Goal: Task Accomplishment & Management: Manage account settings

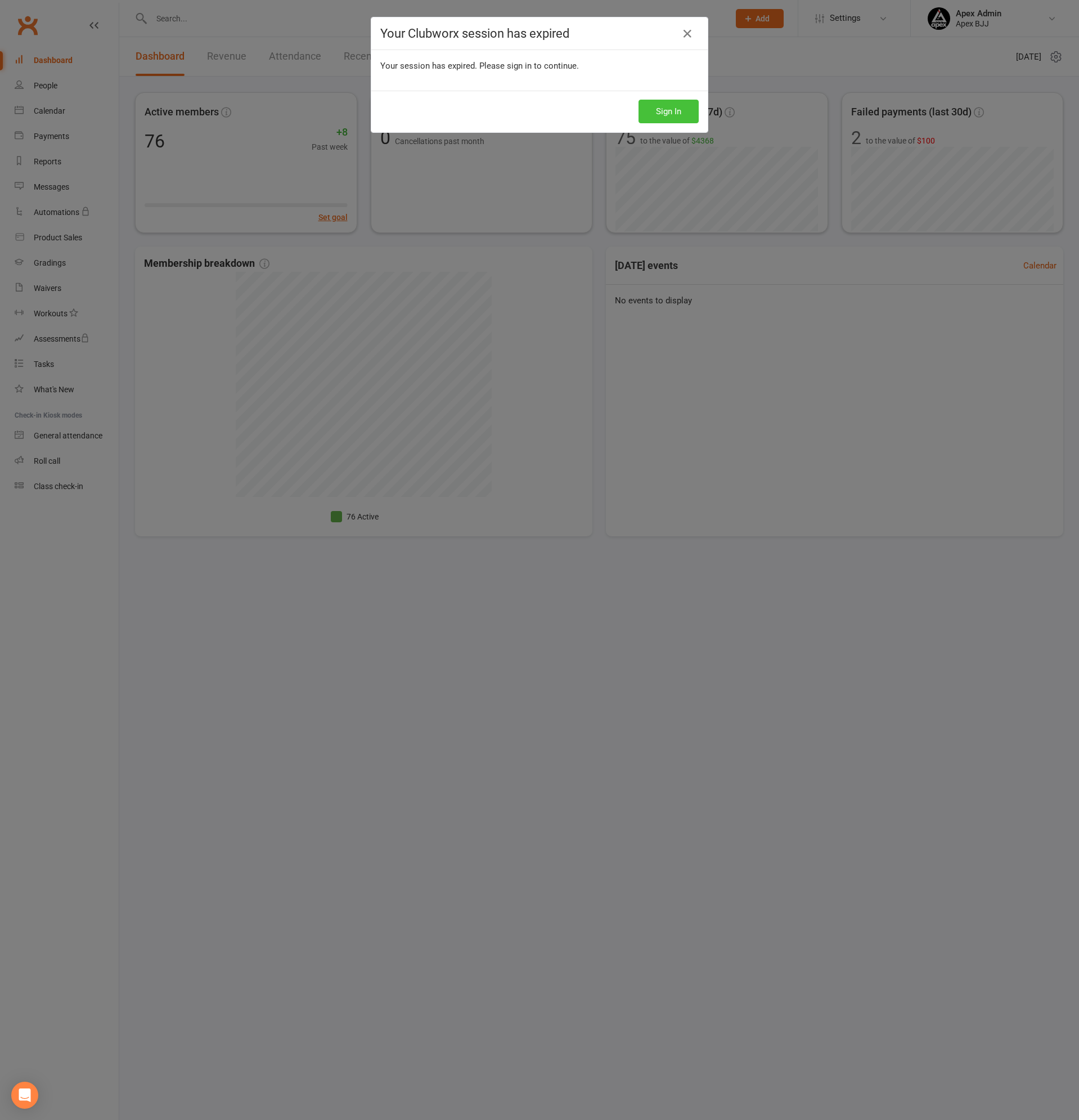
click at [659, 112] on button "Sign In" at bounding box center [669, 111] width 60 height 24
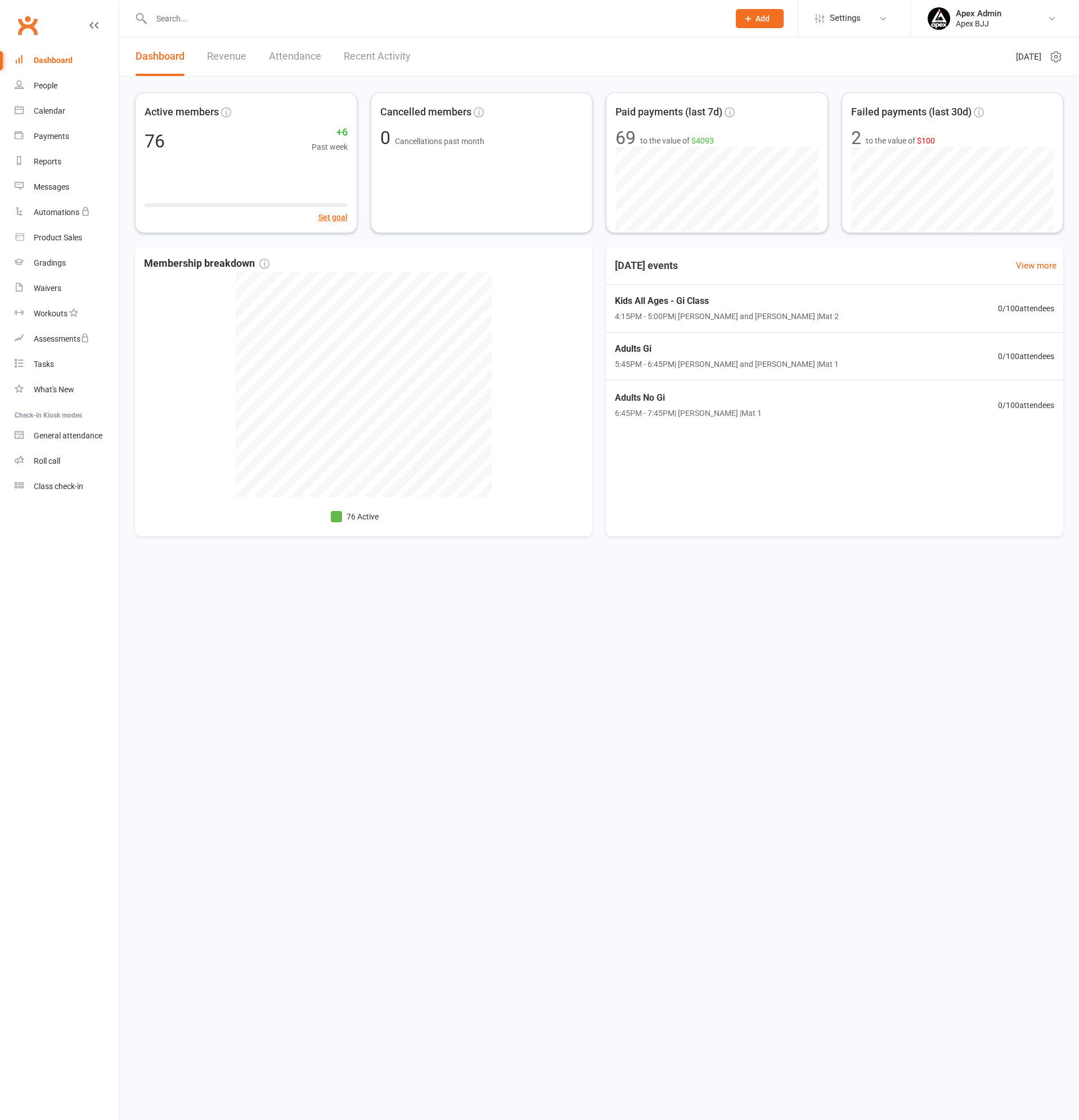
click at [222, 17] on input "text" at bounding box center [435, 18] width 574 height 16
type input "[PERSON_NAME]"
click at [203, 50] on div "[PERSON_NAME]" at bounding box center [193, 49] width 62 height 16
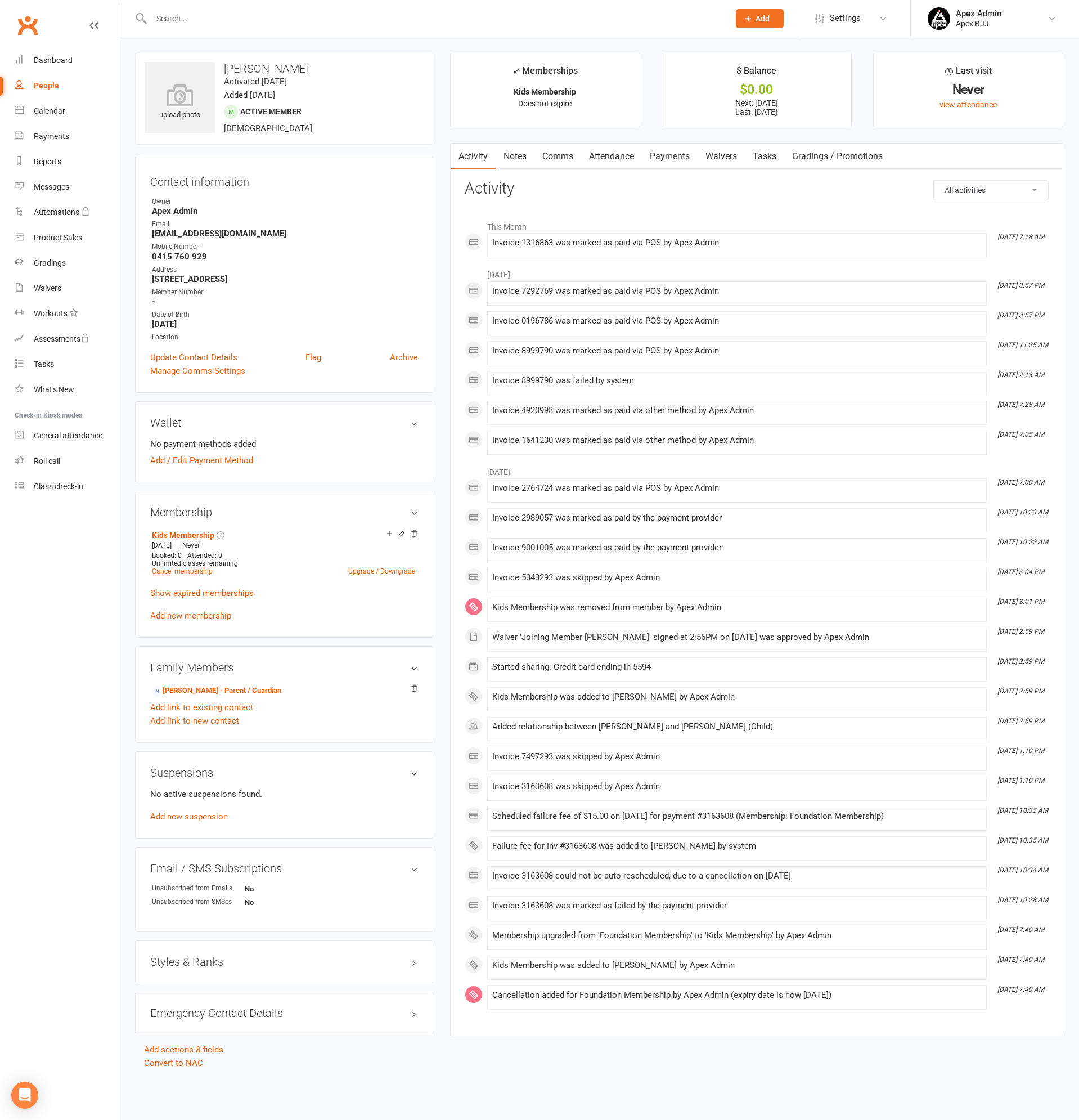
click at [673, 158] on link "Payments" at bounding box center [670, 156] width 56 height 26
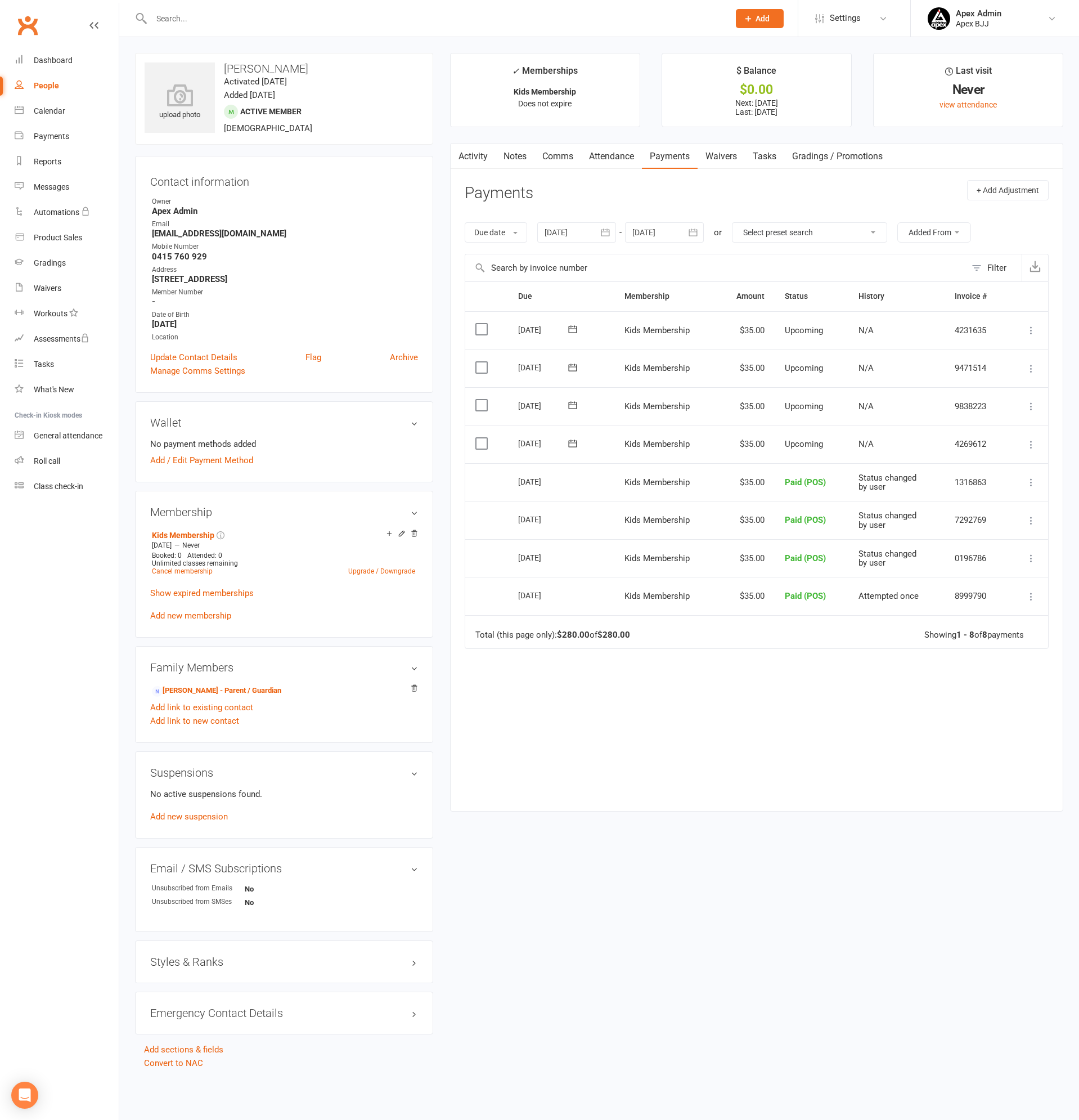
click at [1031, 442] on icon at bounding box center [1032, 445] width 11 height 11
click at [952, 485] on link "Mark as Paid (POS)" at bounding box center [971, 490] width 133 height 23
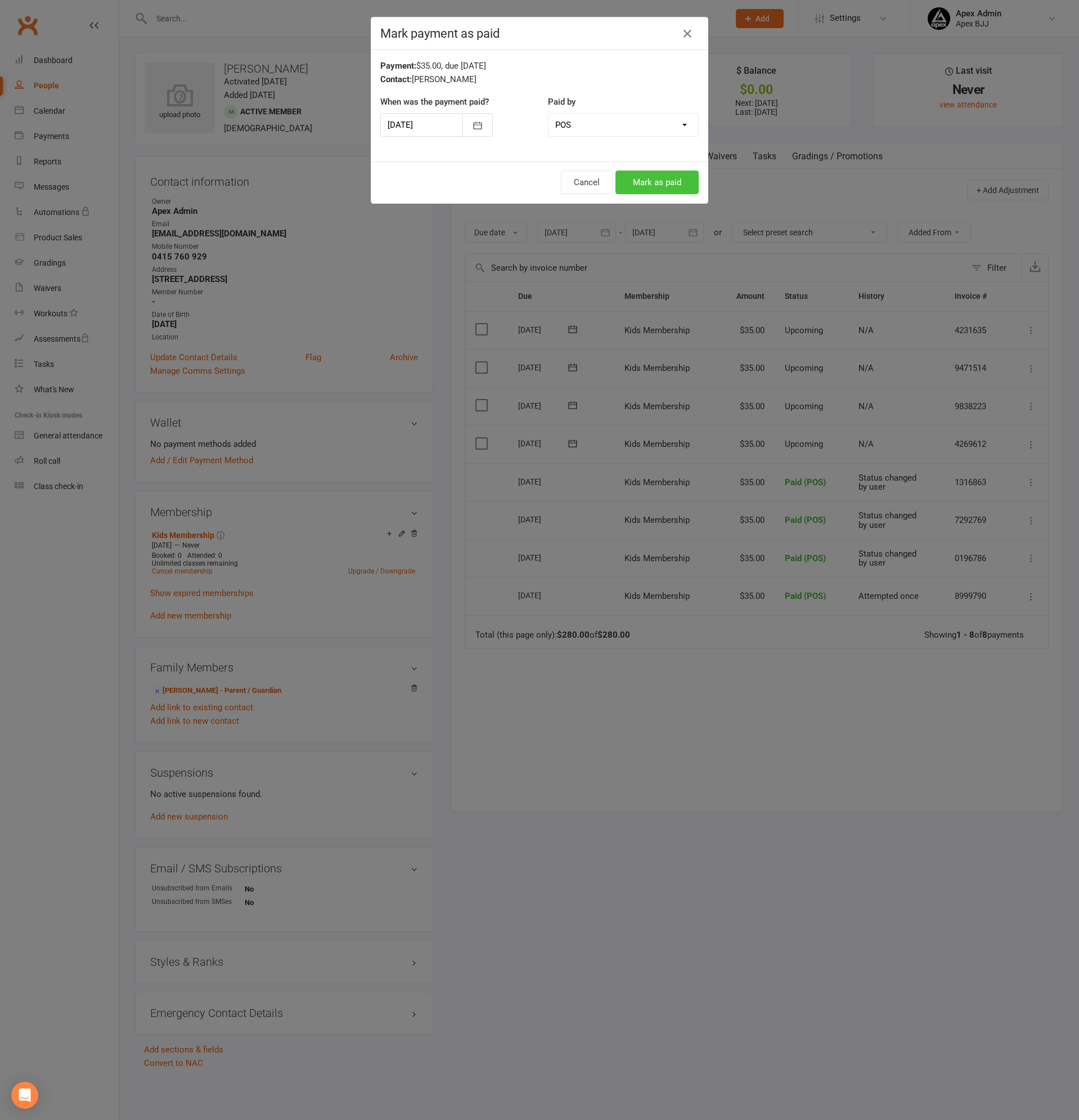
click at [660, 184] on button "Mark as paid" at bounding box center [658, 181] width 83 height 24
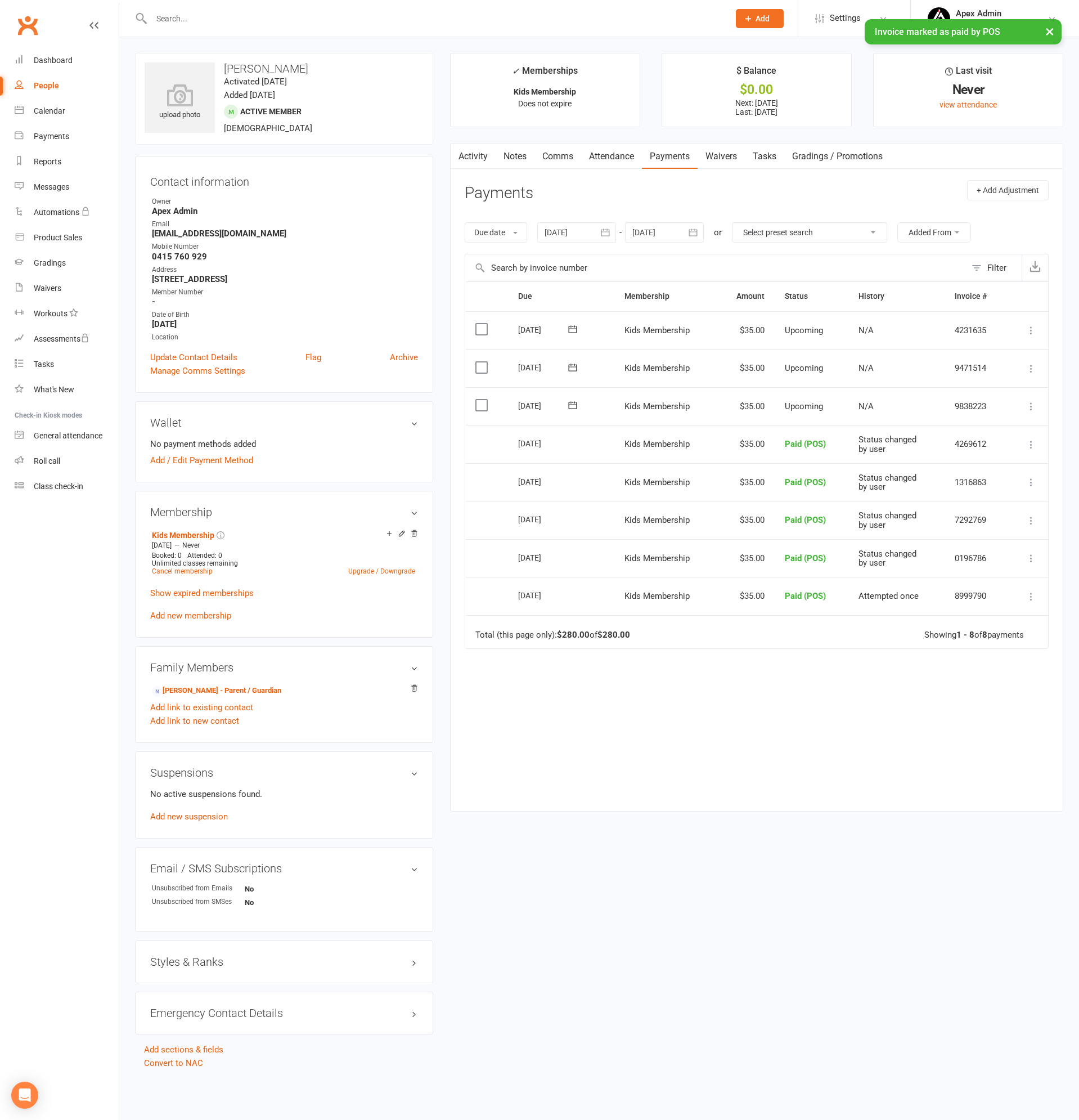
click at [47, 88] on div "People" at bounding box center [46, 86] width 26 height 9
select select "100"
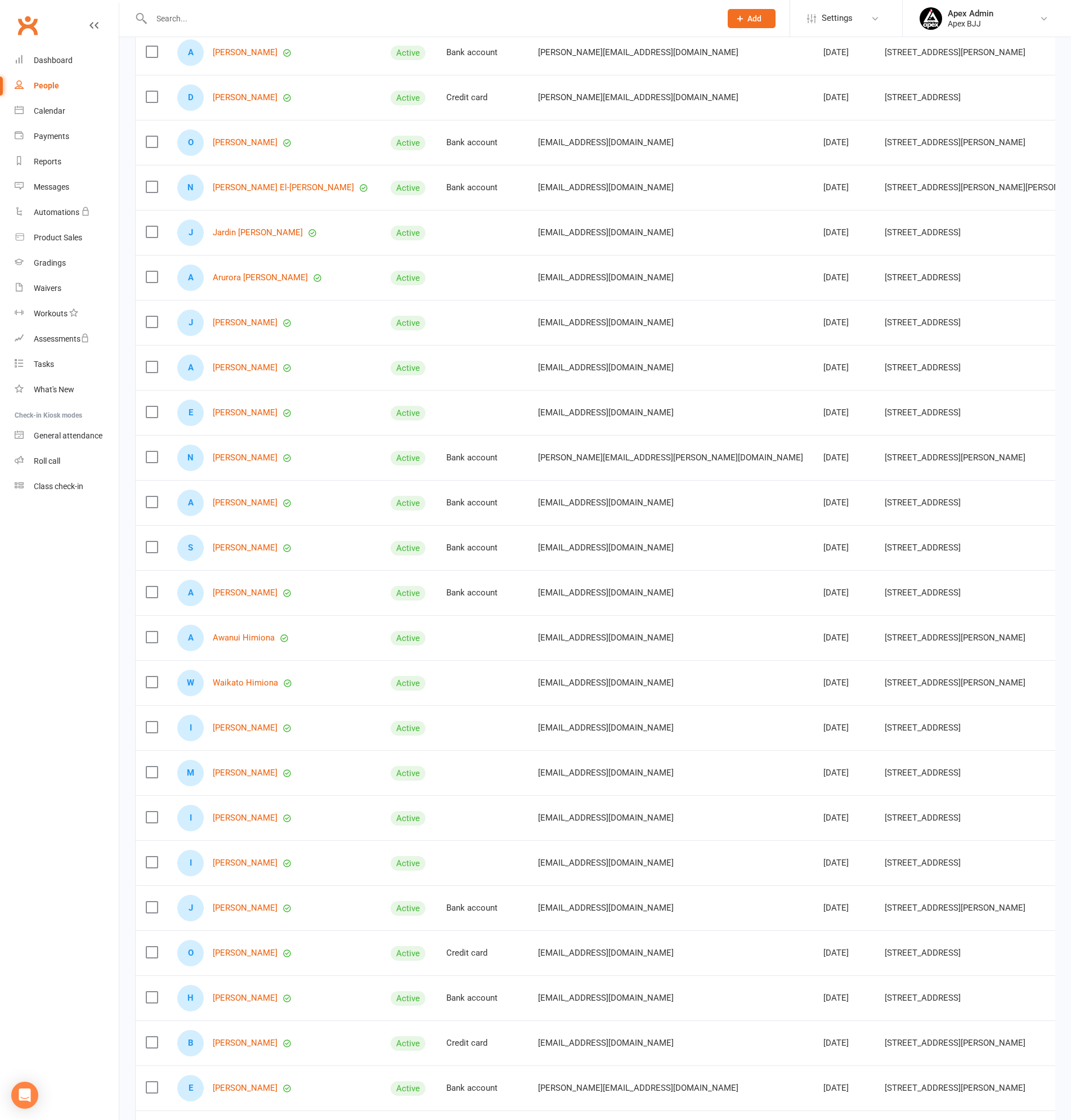
scroll to position [1182, 0]
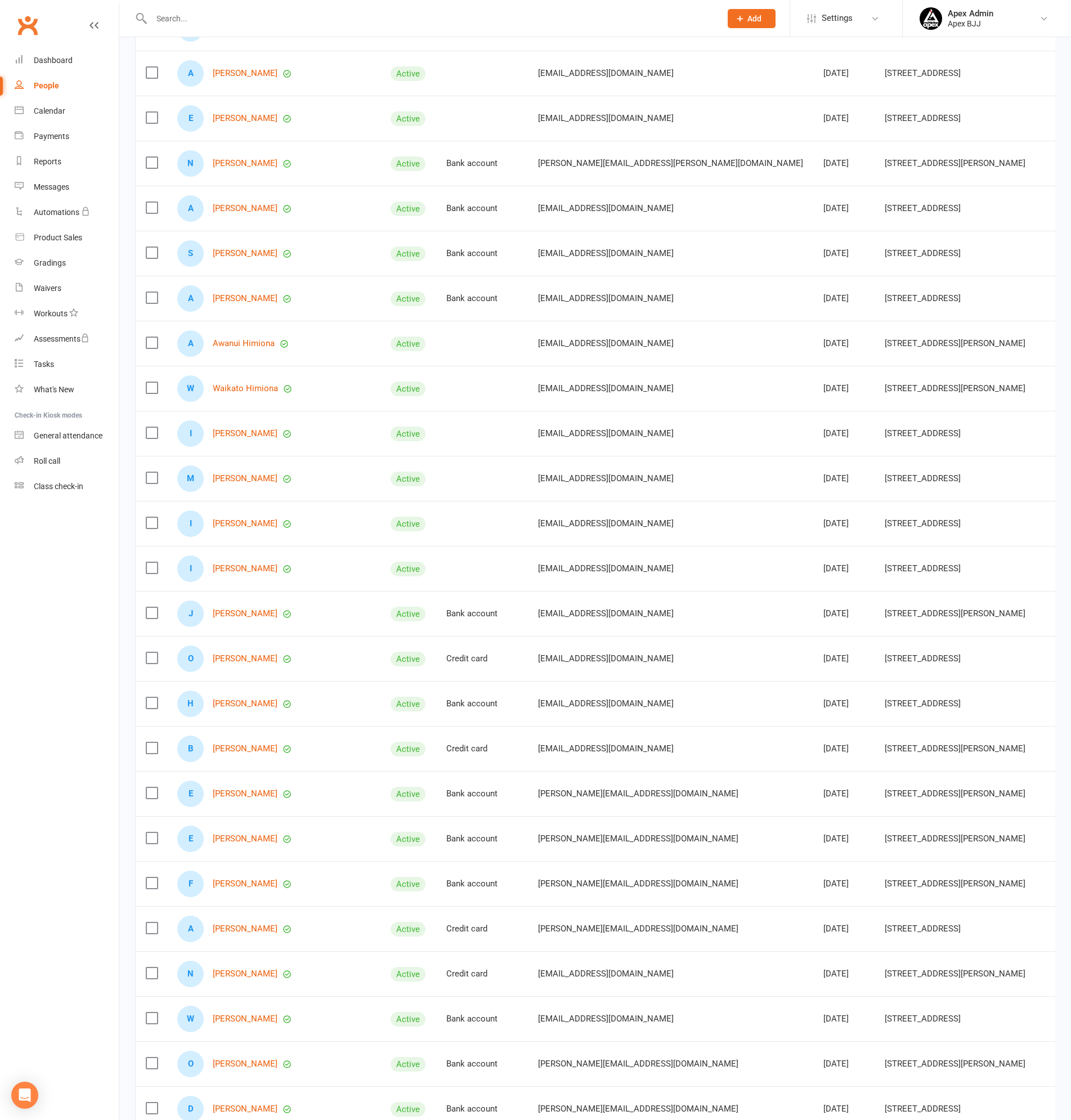
click at [235, 21] on input "text" at bounding box center [431, 18] width 565 height 16
type input "[PERSON_NAME]"
click at [225, 54] on div "[EMAIL_ADDRESS][DOMAIN_NAME]" at bounding box center [285, 49] width 121 height 16
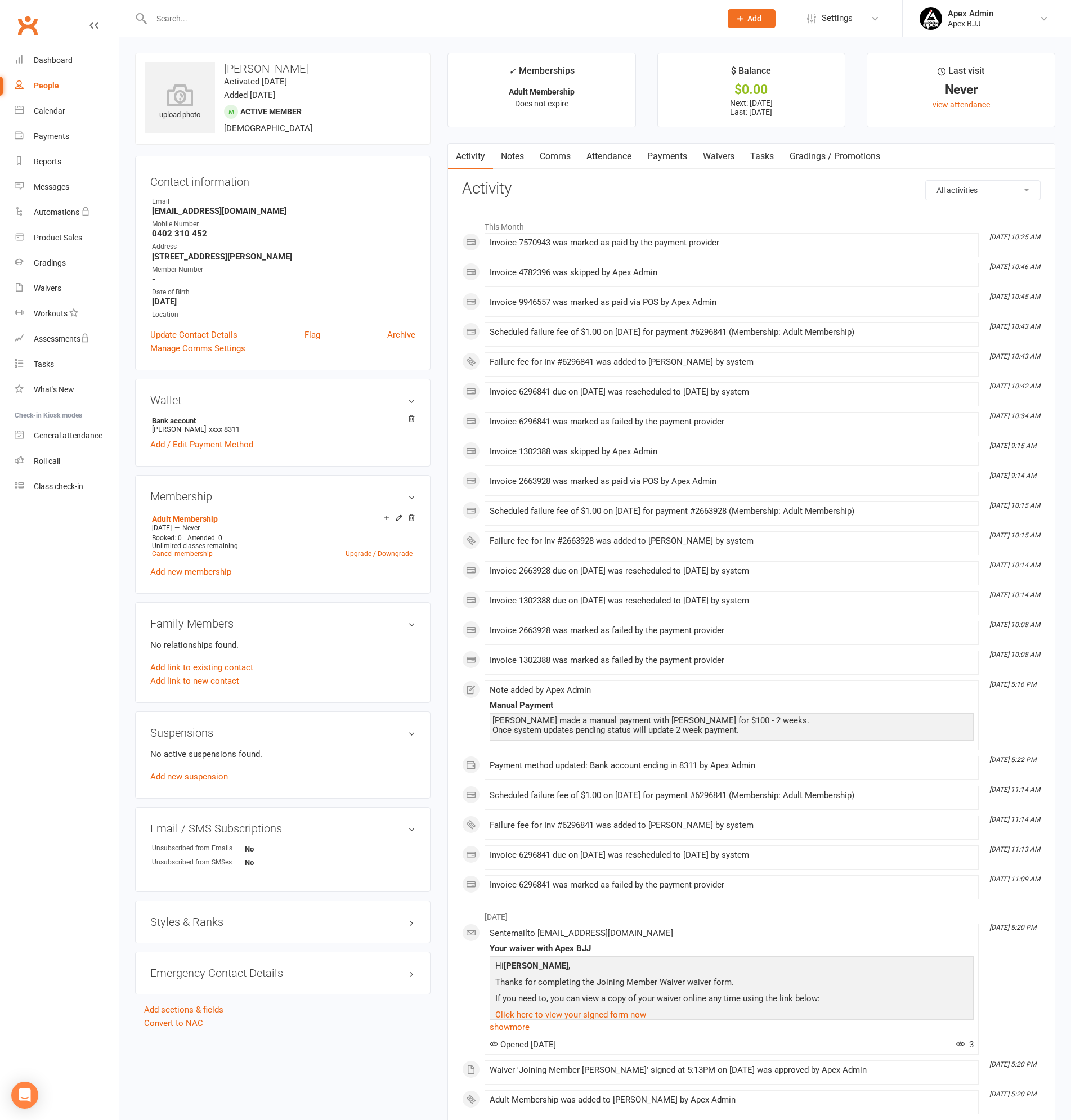
click at [659, 152] on link "Payments" at bounding box center [667, 156] width 56 height 26
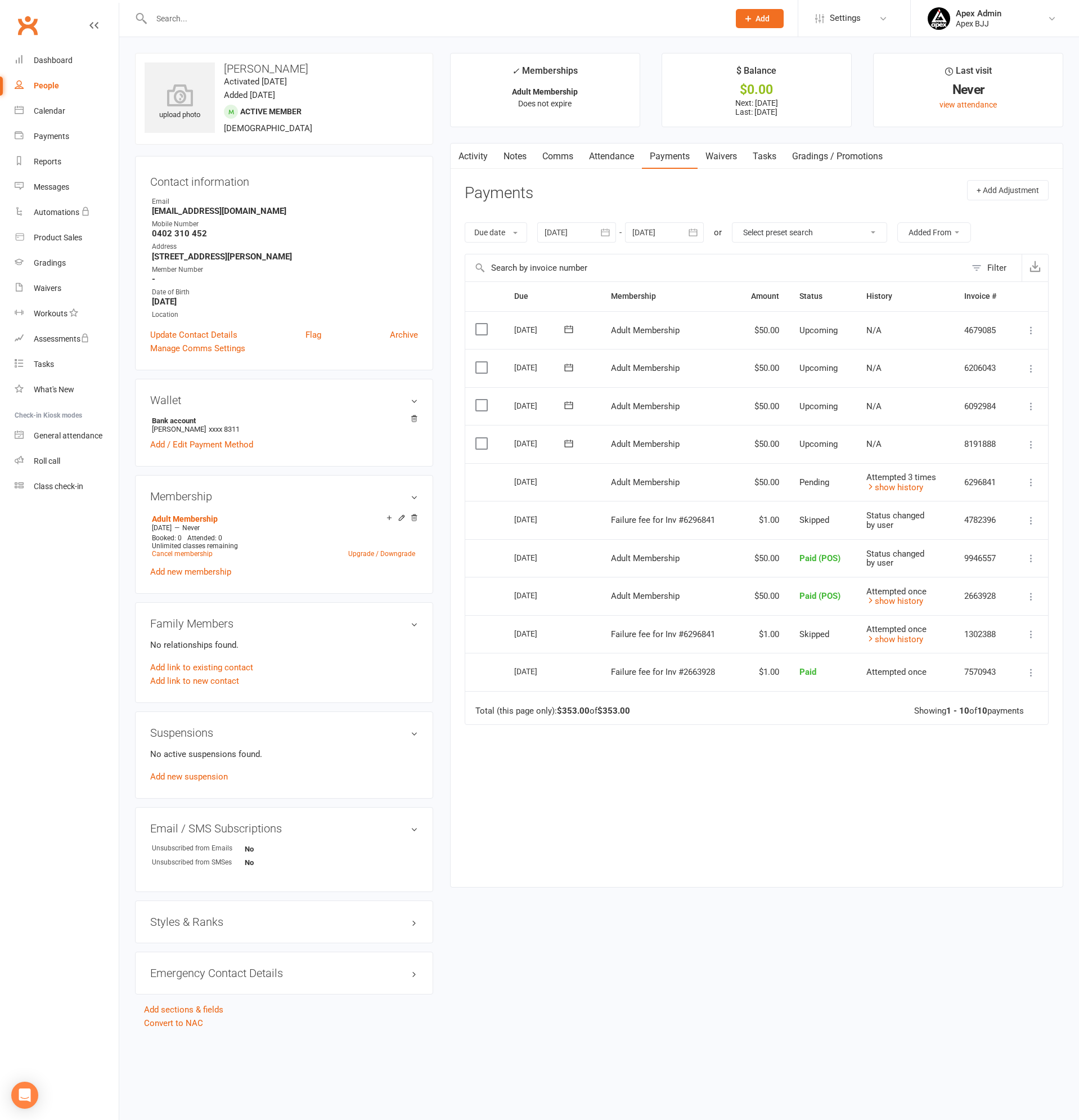
click at [223, 13] on input "text" at bounding box center [435, 18] width 574 height 16
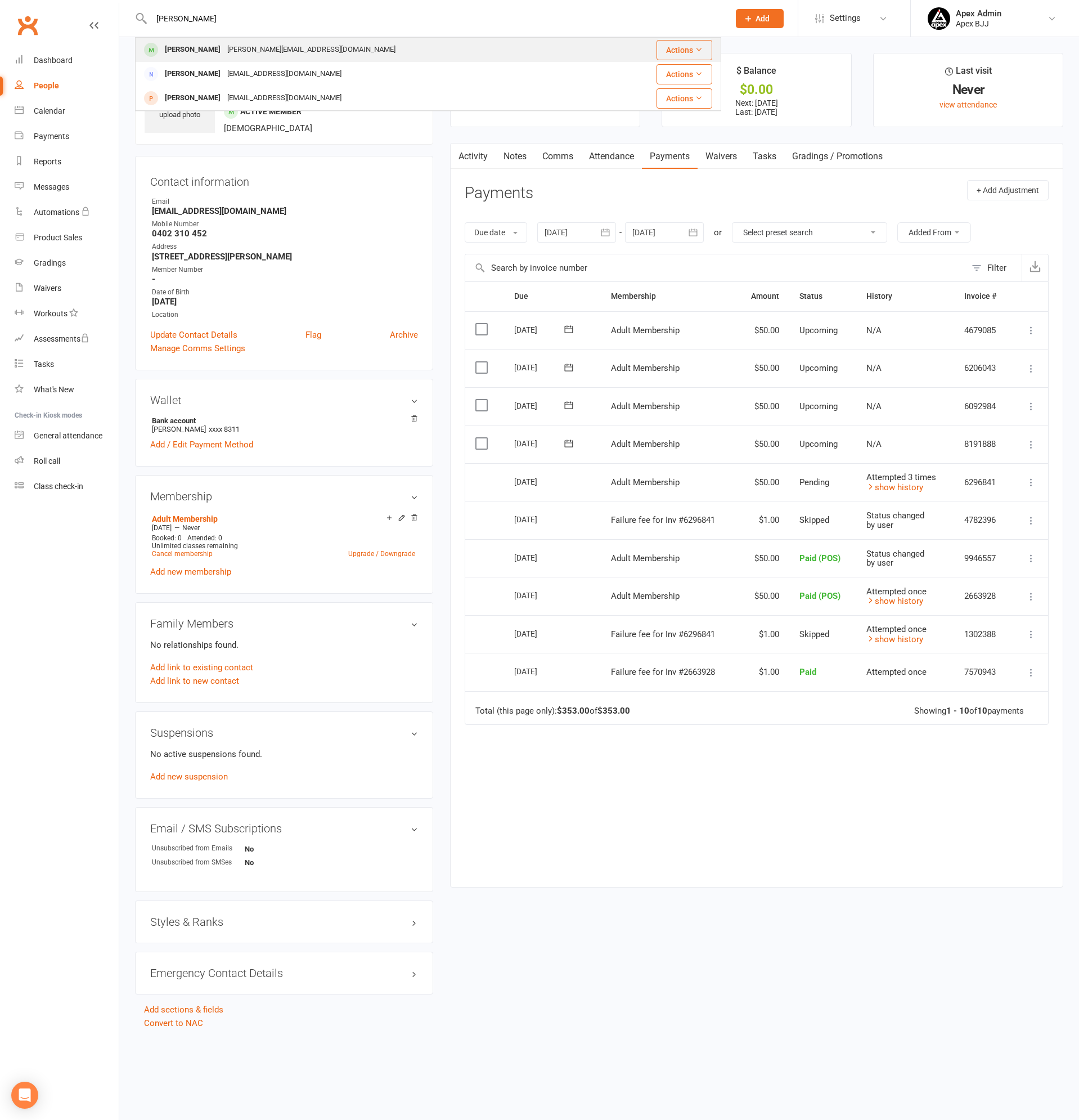
type input "[PERSON_NAME]"
click at [224, 51] on div "[PERSON_NAME][EMAIL_ADDRESS][DOMAIN_NAME]" at bounding box center [311, 49] width 175 height 16
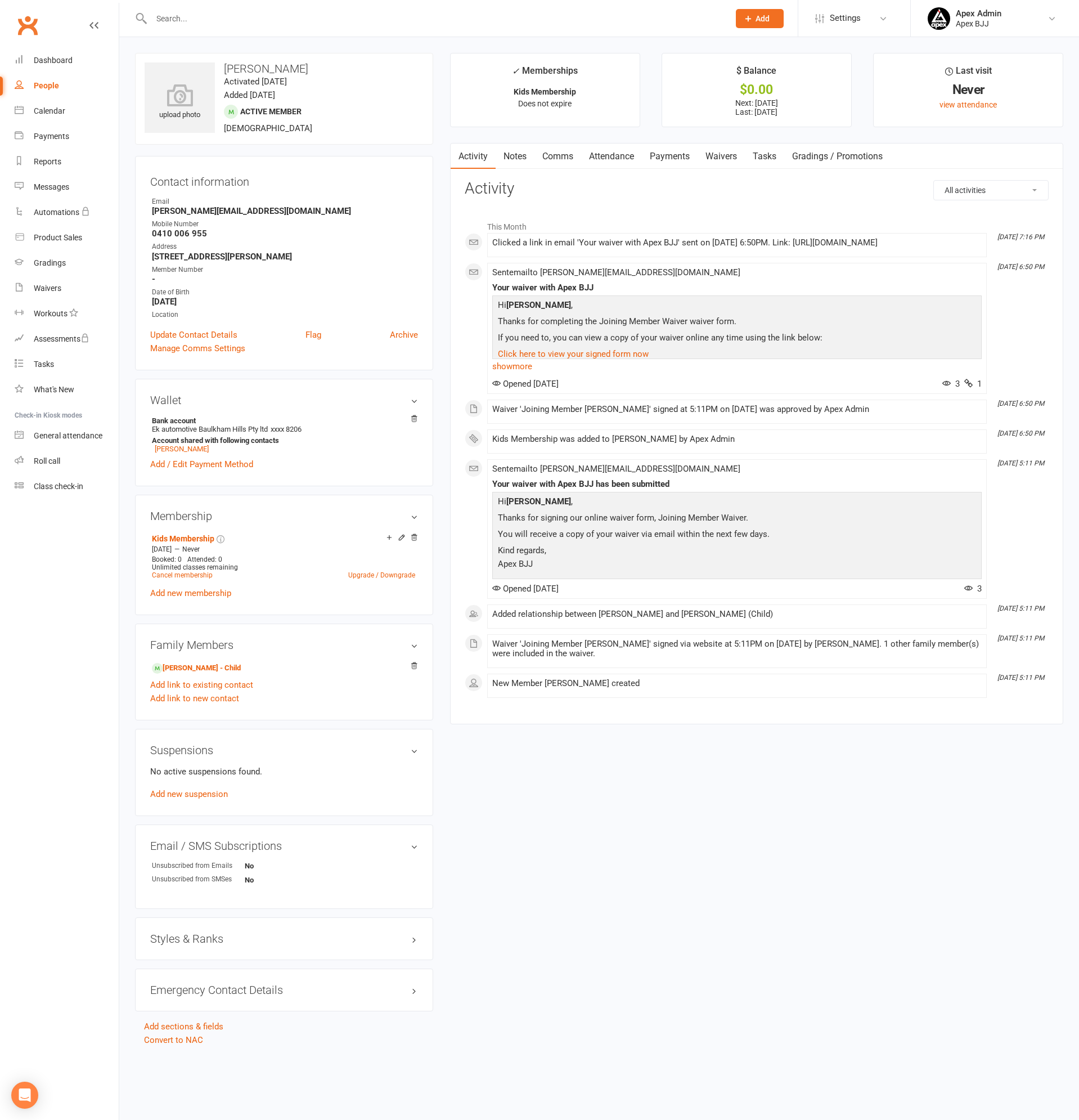
click at [665, 157] on link "Payments" at bounding box center [670, 156] width 56 height 26
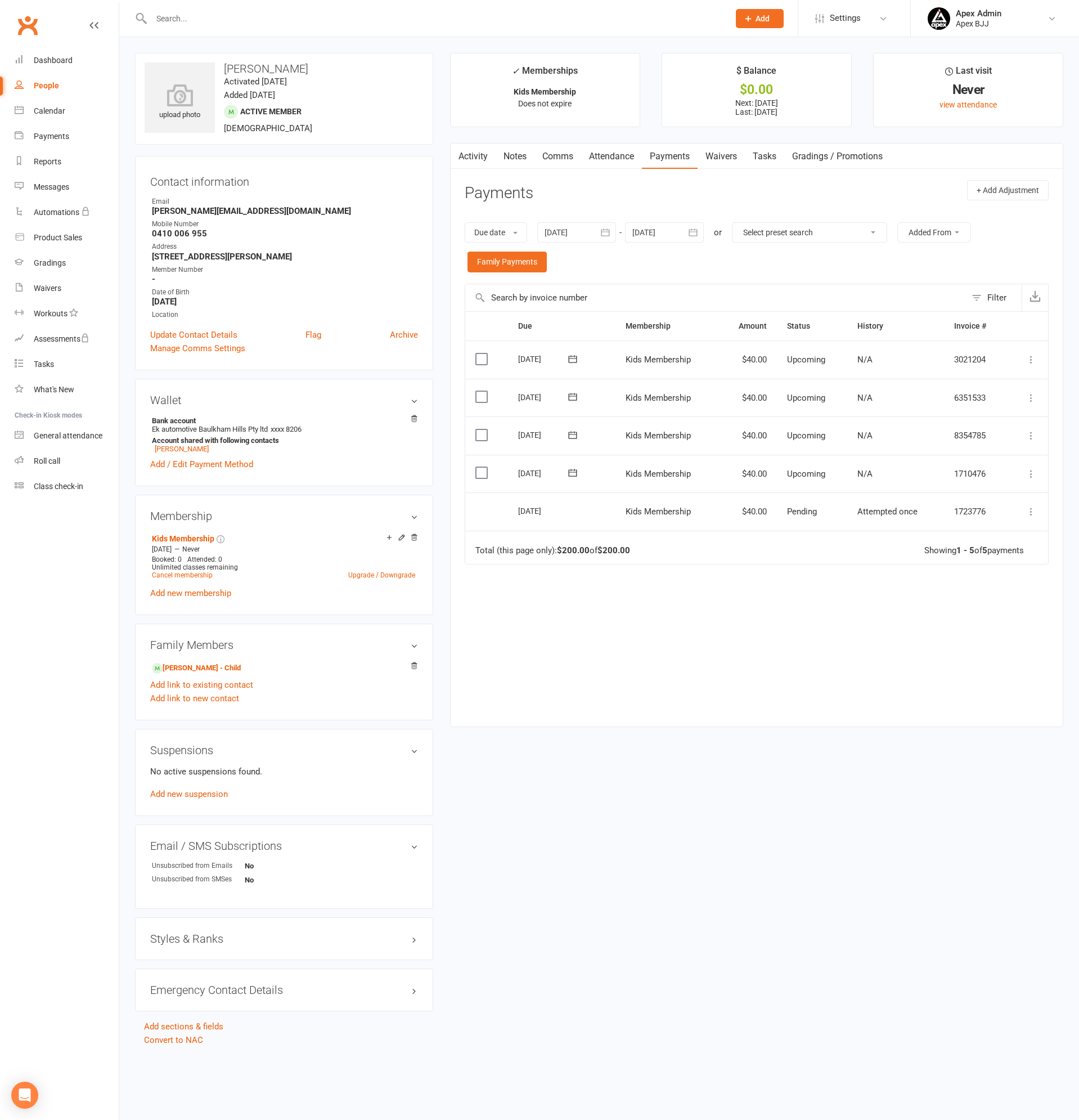
click at [190, 18] on input "text" at bounding box center [435, 18] width 574 height 16
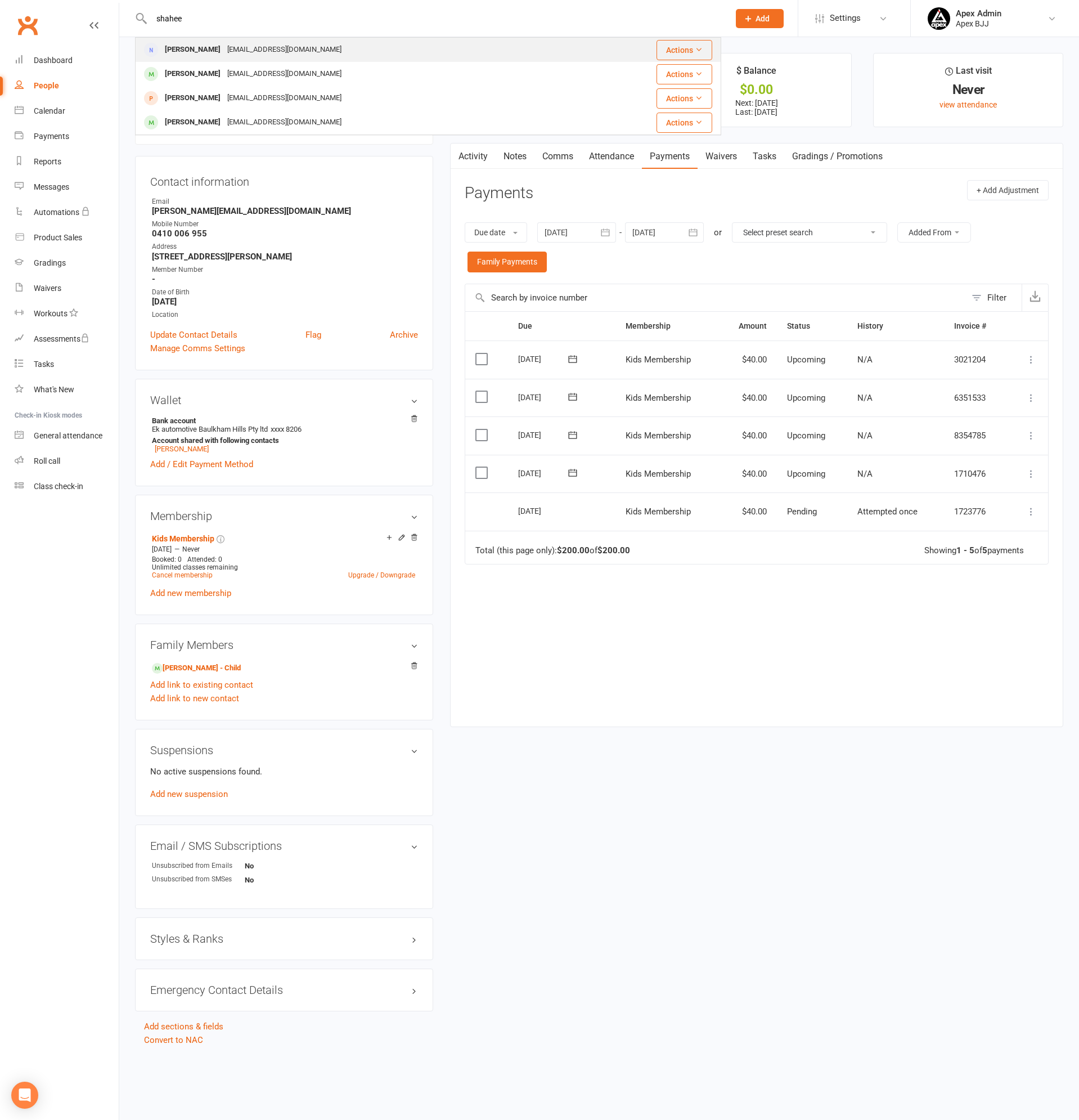
type input "shahee"
click at [198, 49] on div "[PERSON_NAME]" at bounding box center [193, 49] width 62 height 16
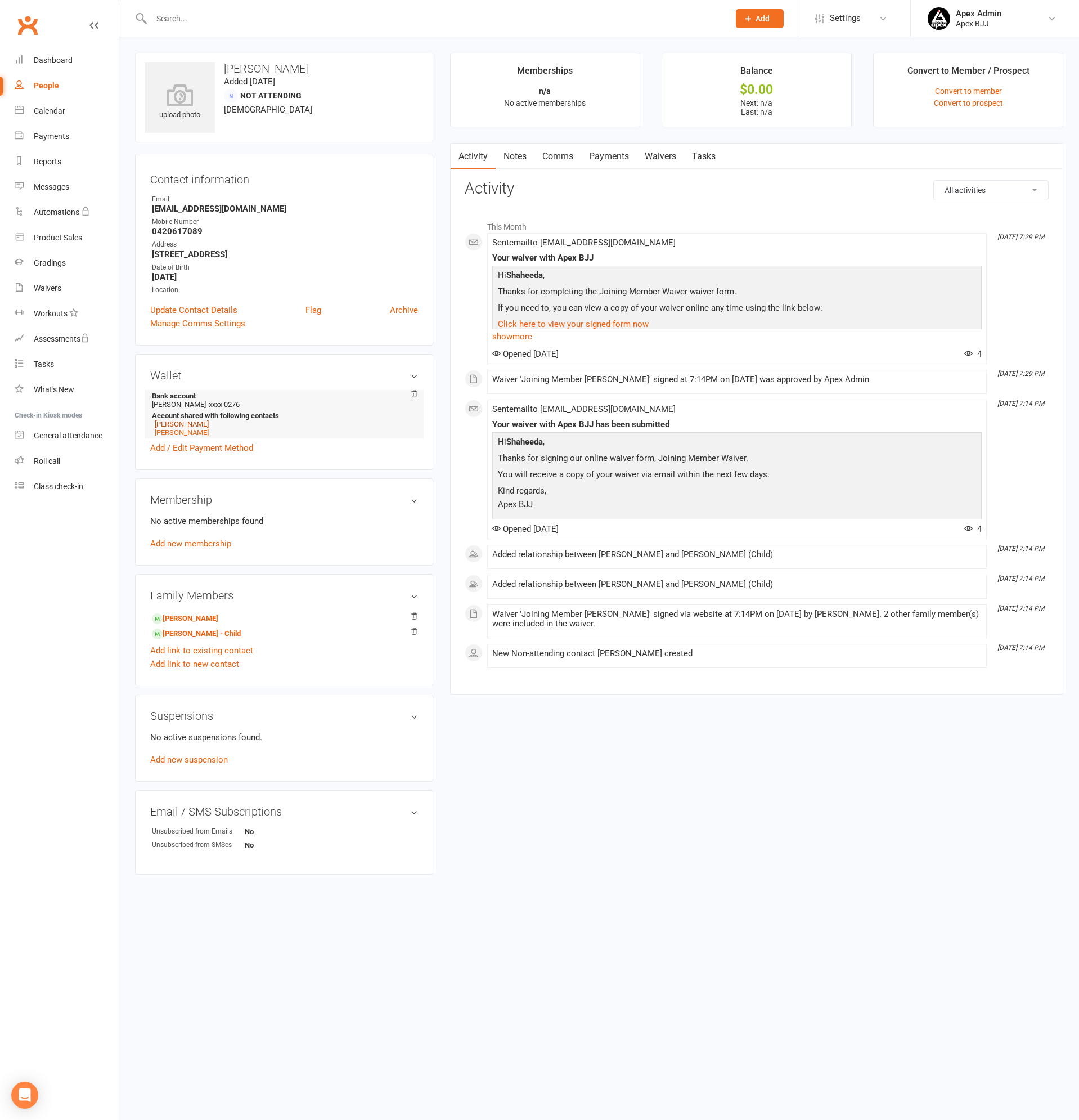
click at [209, 425] on link "[PERSON_NAME]" at bounding box center [181, 423] width 54 height 9
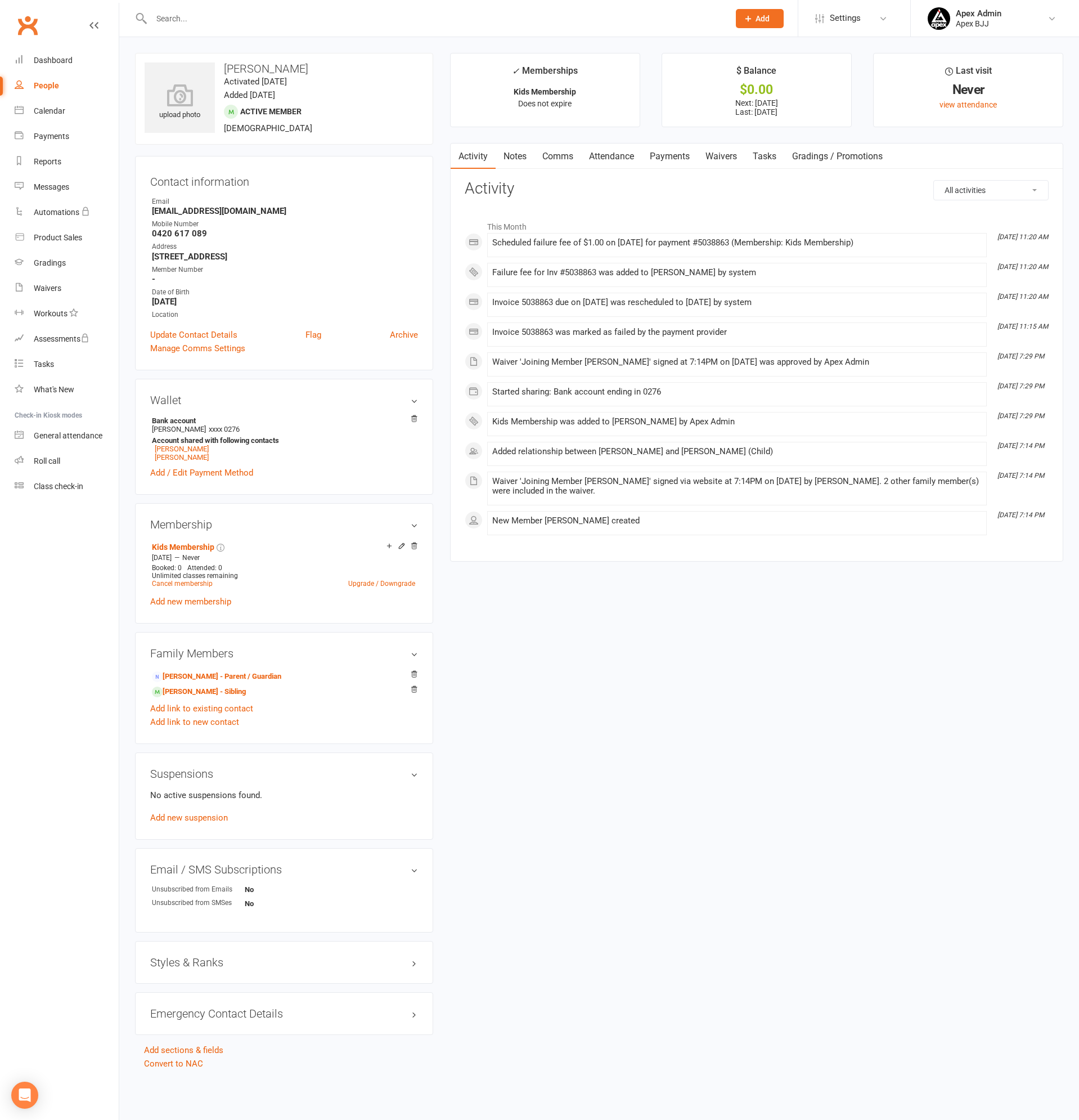
click at [676, 159] on link "Payments" at bounding box center [670, 156] width 56 height 26
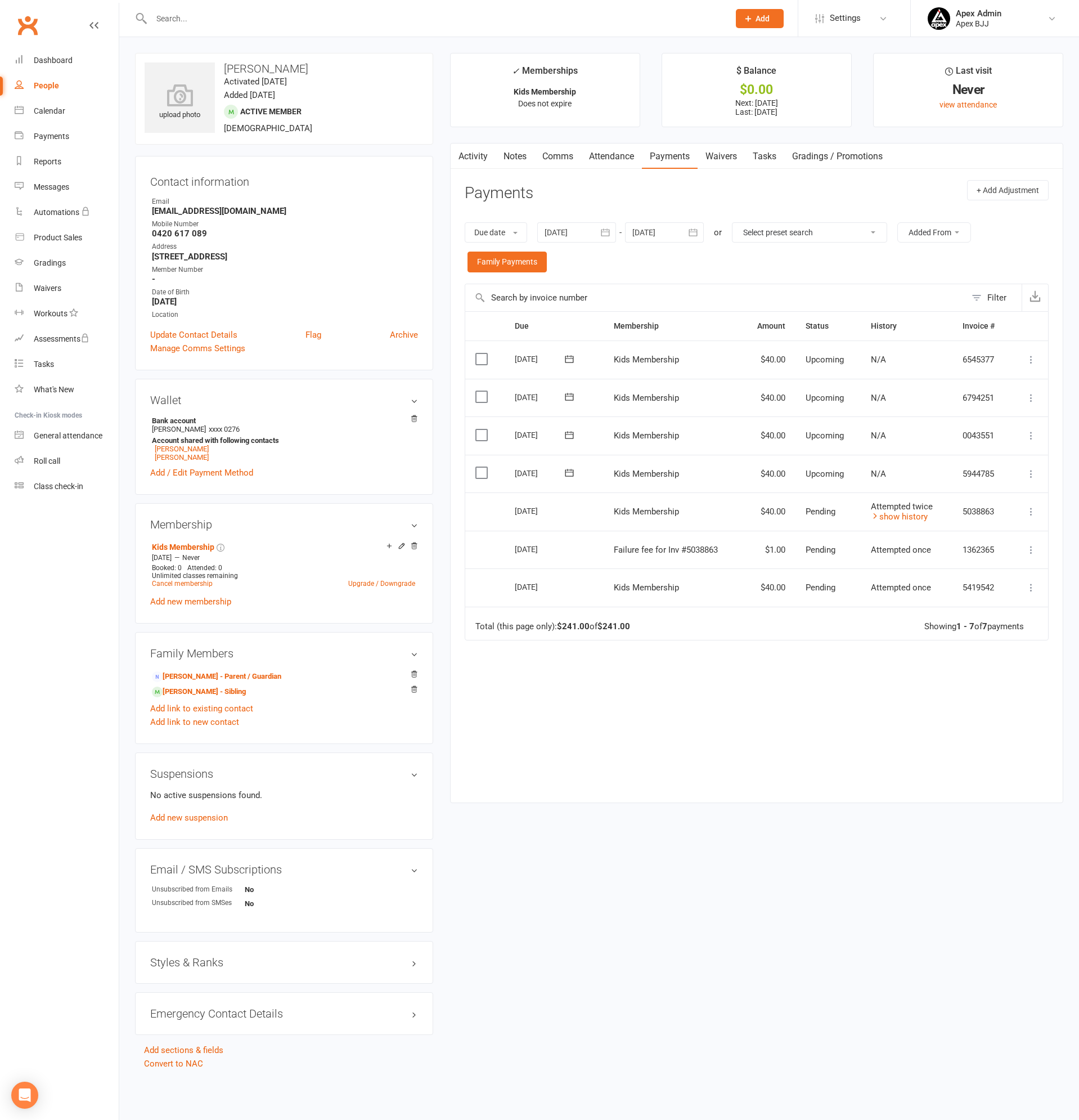
click at [32, 93] on link "People" at bounding box center [66, 85] width 104 height 26
select select "100"
